Goal: Task Accomplishment & Management: Complete application form

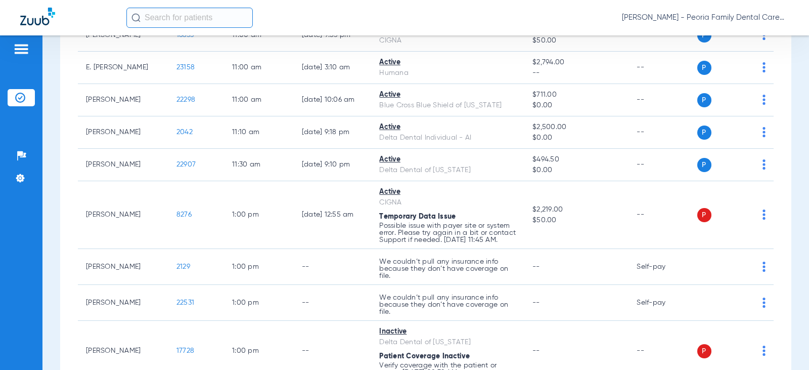
scroll to position [809, 0]
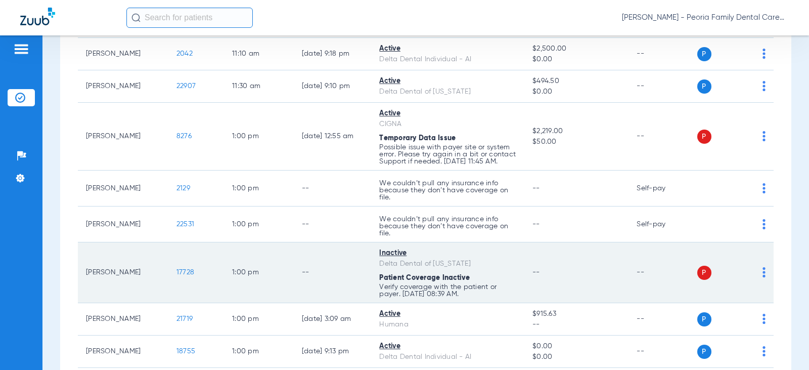
click at [178, 276] on span "17728" at bounding box center [185, 271] width 18 height 7
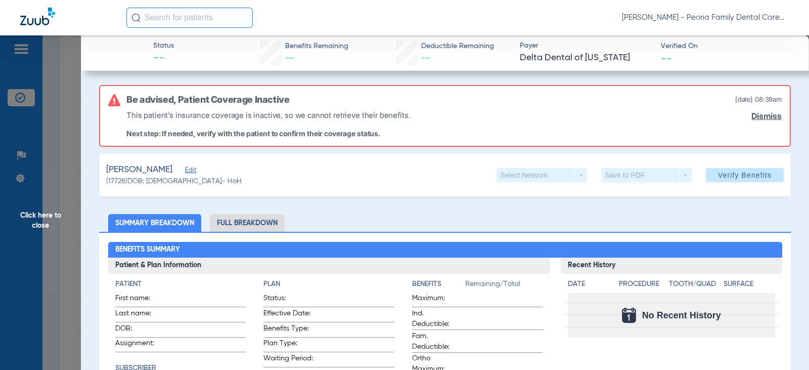
click at [755, 117] on link "Dismiss" at bounding box center [766, 116] width 30 height 10
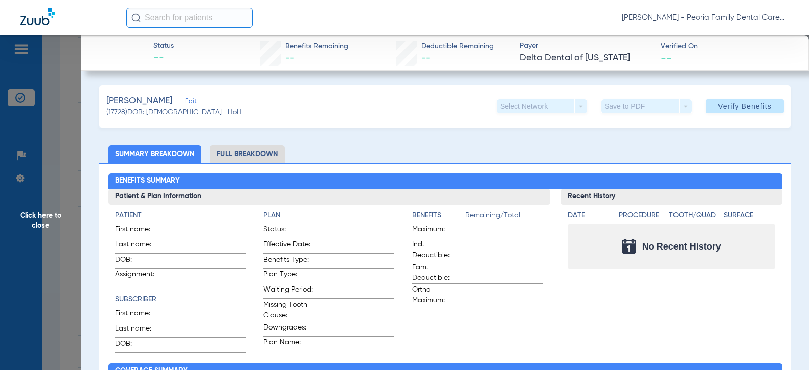
click at [32, 221] on span "Click here to close" at bounding box center [40, 220] width 81 height 370
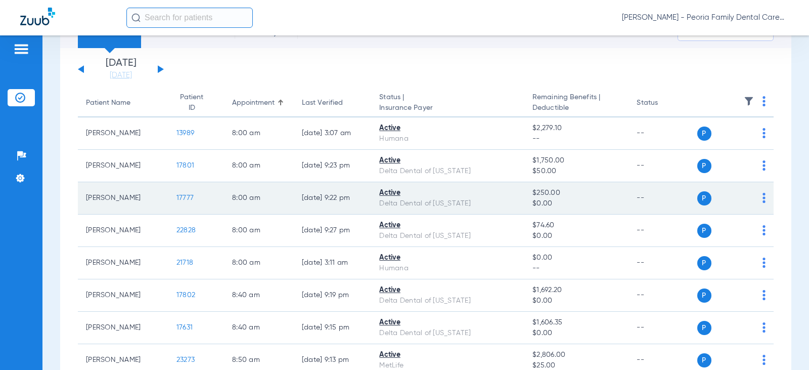
scroll to position [0, 0]
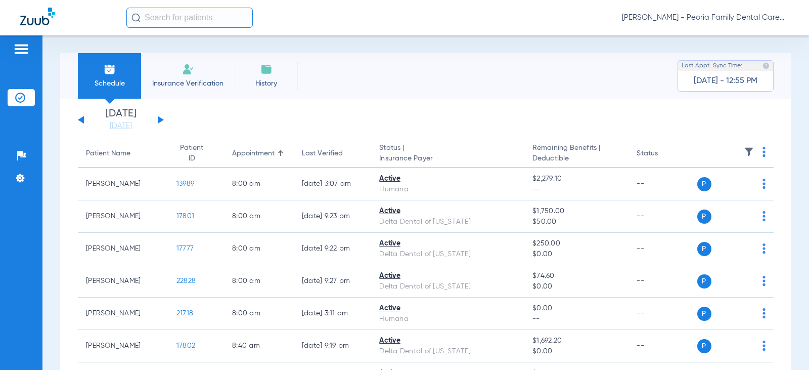
click at [190, 78] on span "Insurance Verification" at bounding box center [188, 83] width 78 height 10
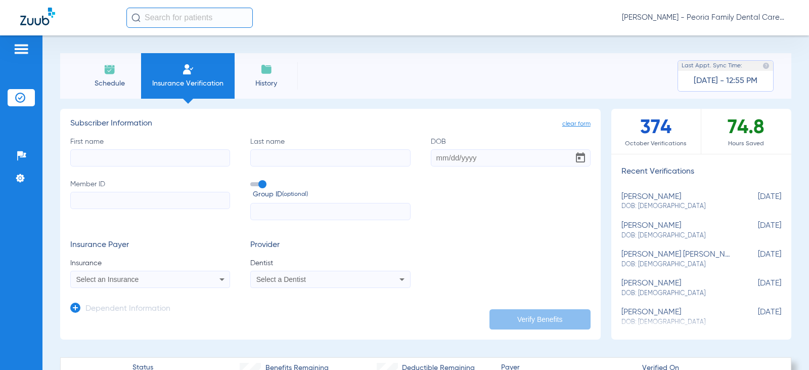
click at [122, 159] on input "First name" at bounding box center [150, 157] width 160 height 17
type input "[PERSON_NAME]"
click at [315, 161] on input "Last name" at bounding box center [330, 157] width 160 height 17
type input "[PERSON_NAME]"
click at [435, 159] on input "DOB" at bounding box center [511, 157] width 160 height 17
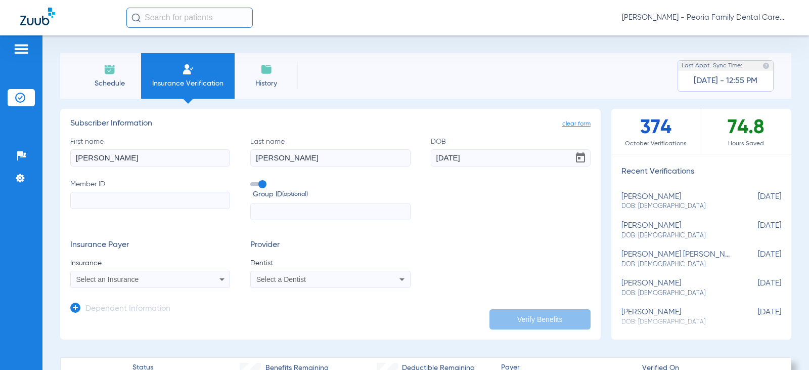
type input "[DATE]"
click at [154, 199] on input "Member ID" at bounding box center [150, 200] width 160 height 17
paste input "334-86-5730"
type input "334-86-5730"
click at [103, 274] on div "Select an Insurance" at bounding box center [150, 279] width 159 height 12
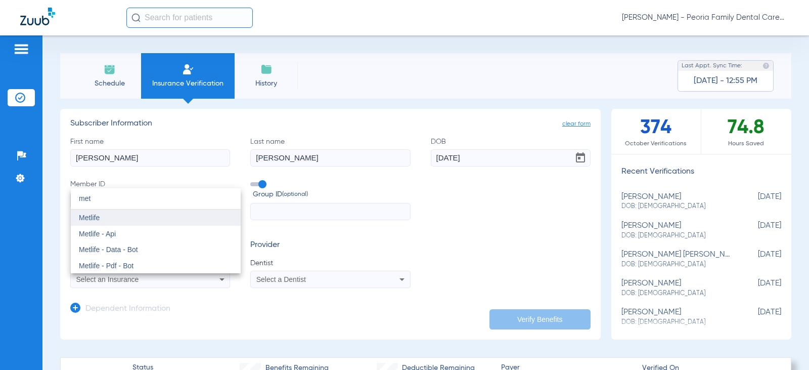
type input "met"
click at [112, 219] on mat-option "Metlife" at bounding box center [156, 217] width 170 height 16
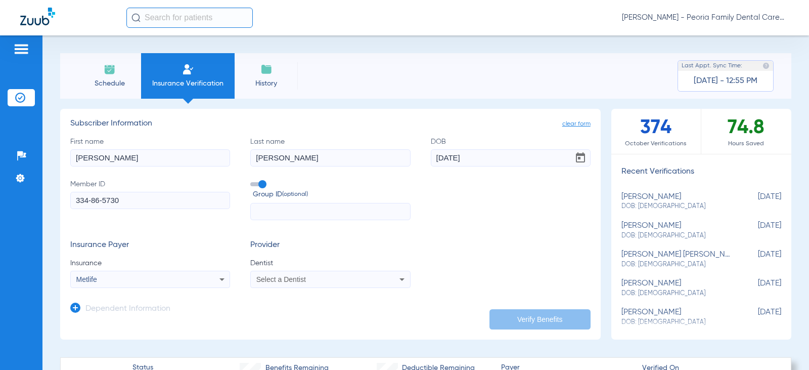
click at [298, 278] on span "Select a Dentist" at bounding box center [281, 279] width 50 height 8
type input "bela"
click at [308, 260] on mat-option "[PERSON_NAME] 1790912046" at bounding box center [334, 265] width 170 height 16
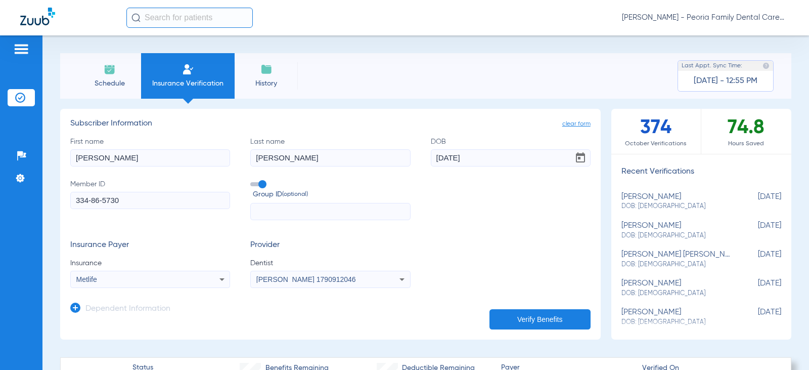
click at [75, 307] on icon at bounding box center [75, 307] width 10 height 10
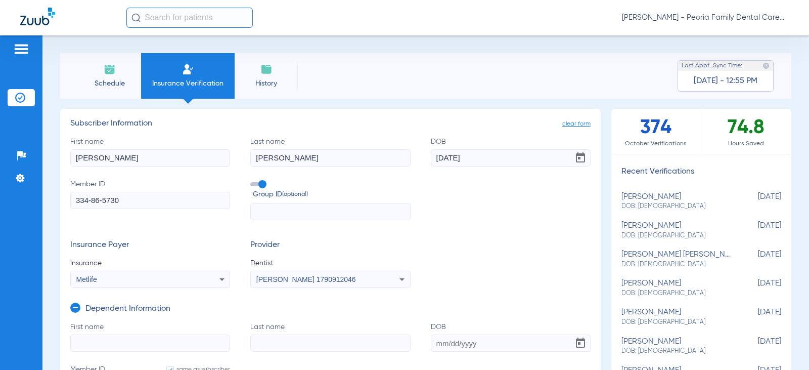
click at [84, 341] on input "First name" at bounding box center [150, 342] width 160 height 17
type input "[PERSON_NAME]"
click at [289, 347] on input "Last name" at bounding box center [330, 342] width 160 height 17
type input "[PERSON_NAME]"
click at [445, 341] on input "DOB" at bounding box center [511, 342] width 160 height 17
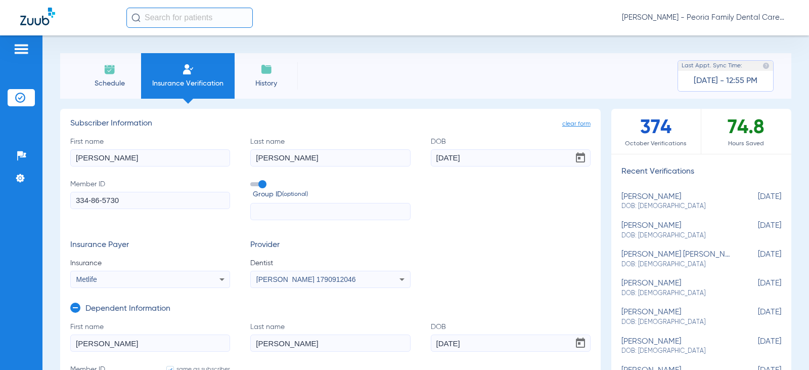
type input "[DATE]"
click at [493, 262] on div "Insurance Payer Insurance Metlife Provider Dentist [PERSON_NAME] 1790912046" at bounding box center [330, 264] width 520 height 48
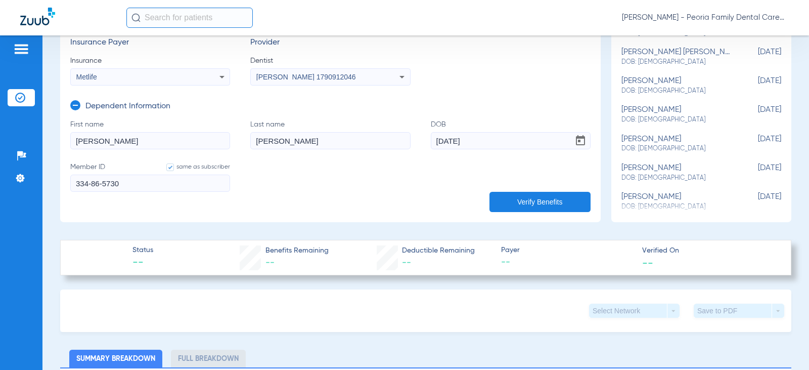
click at [507, 197] on button "Verify Benefits" at bounding box center [539, 202] width 101 height 20
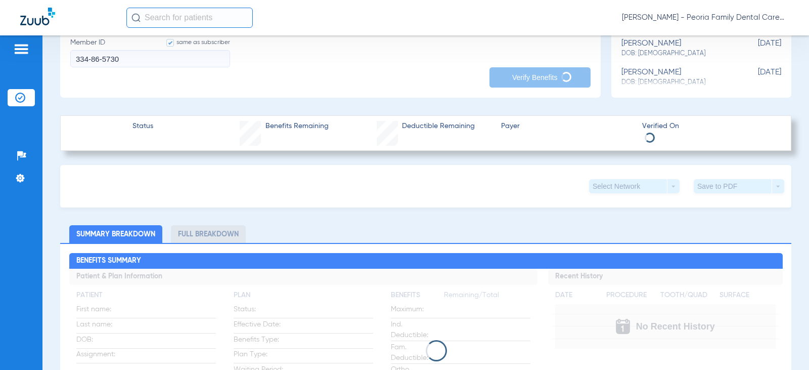
scroll to position [253, 0]
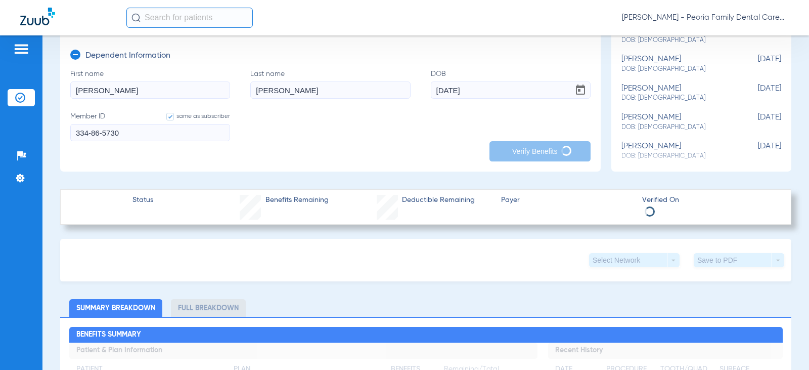
type input "[PERSON_NAME]"
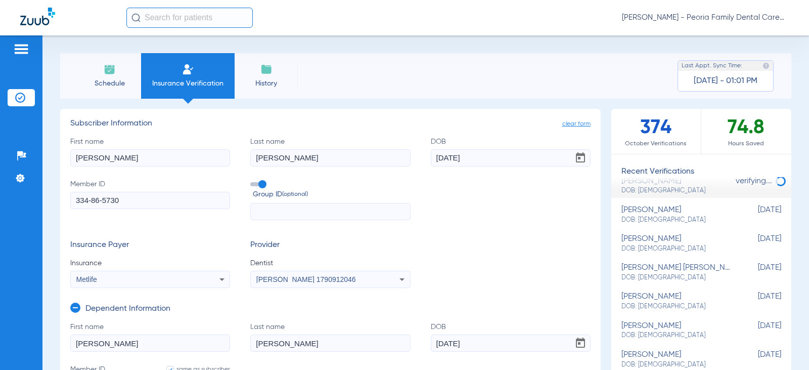
scroll to position [0, 0]
